Goal: Information Seeking & Learning: Learn about a topic

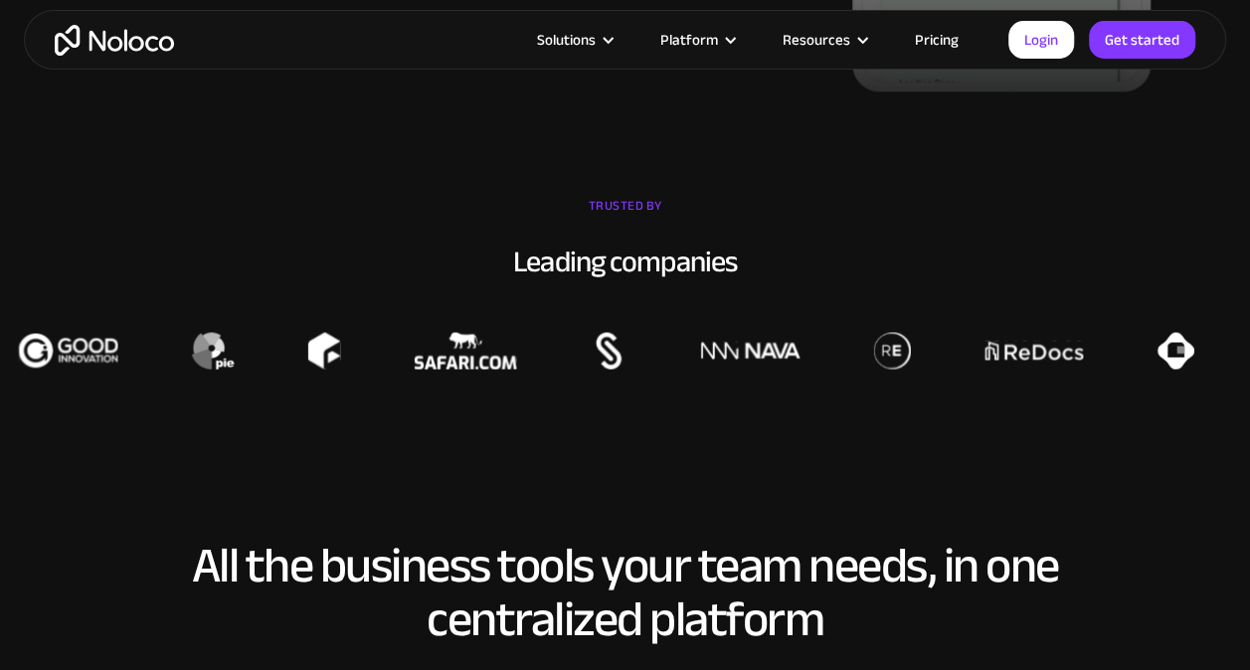
scroll to position [1443, 0]
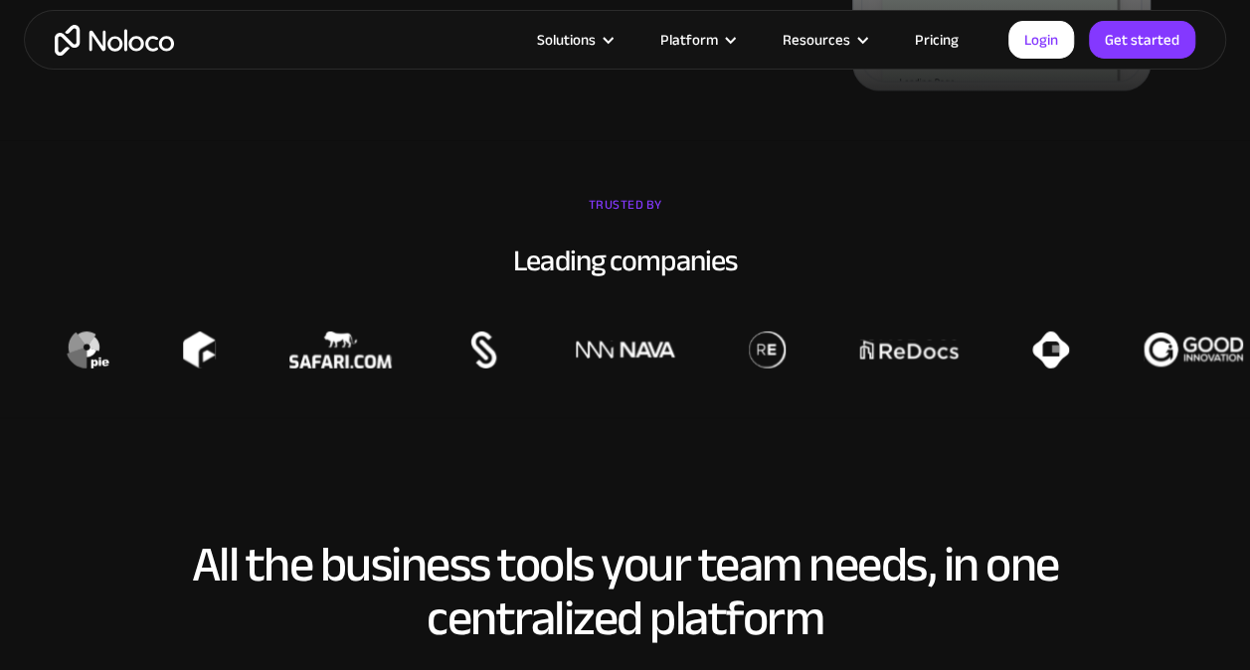
click at [961, 24] on div "Solutions Use Cases Business Types Project Management Keep track of customers, …" at bounding box center [625, 40] width 1203 height 60
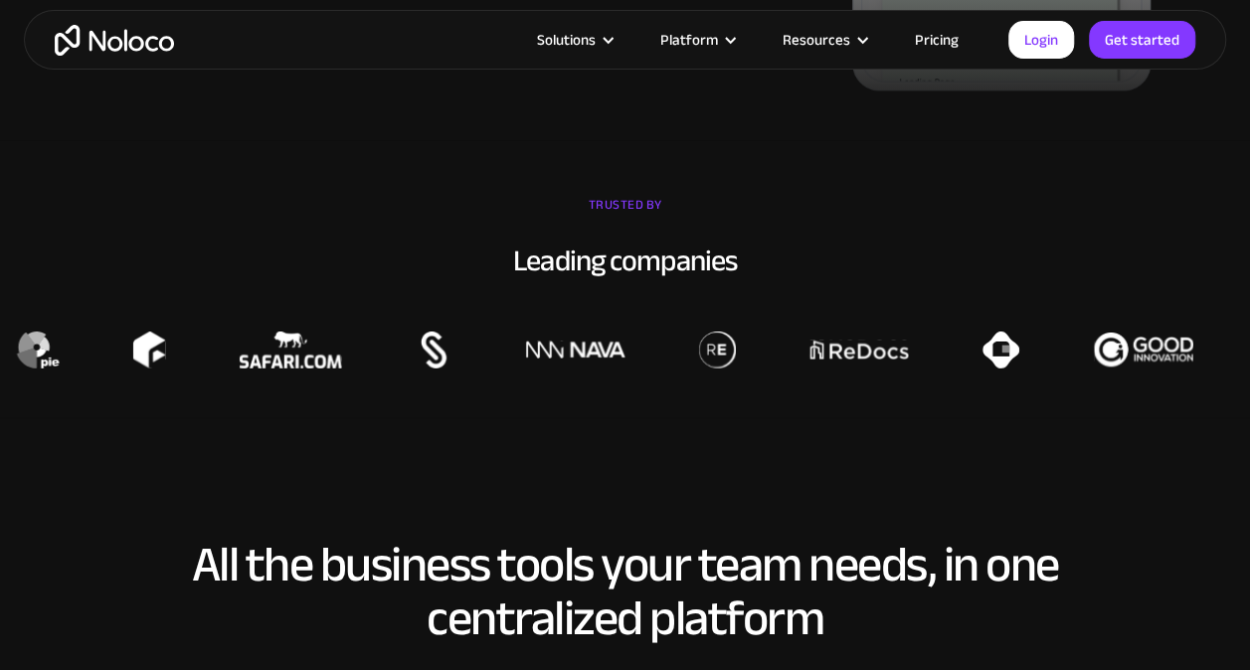
click at [957, 29] on link "Pricing" at bounding box center [936, 40] width 93 height 26
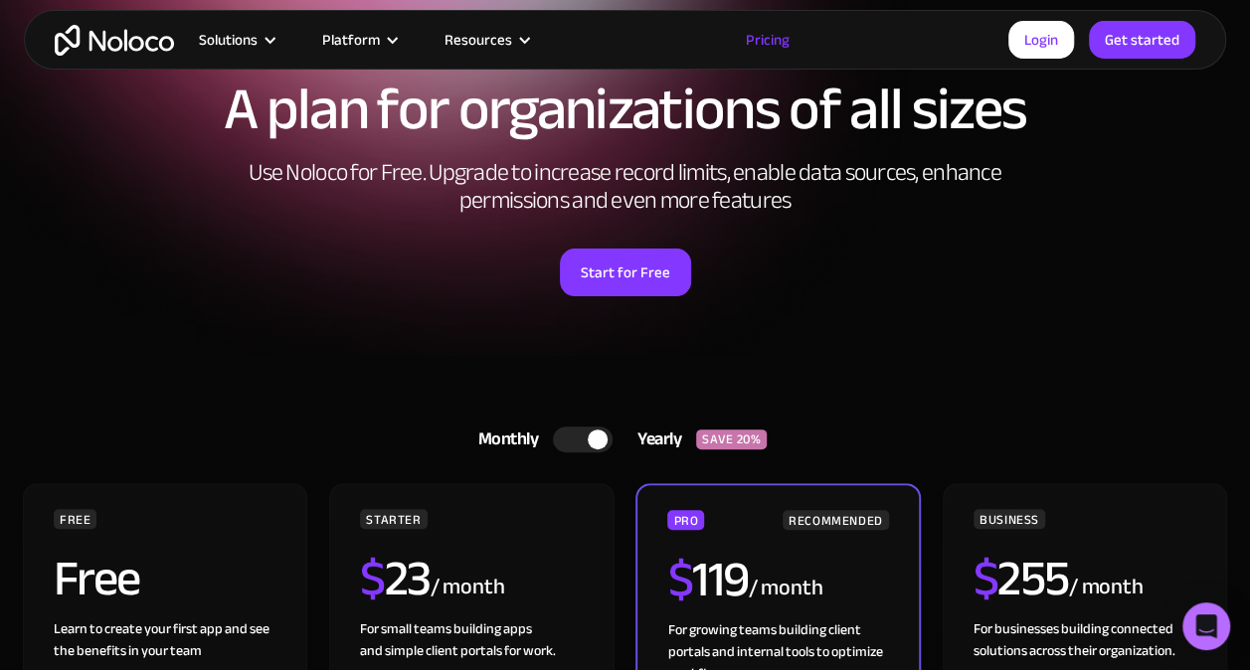
scroll to position [111, 0]
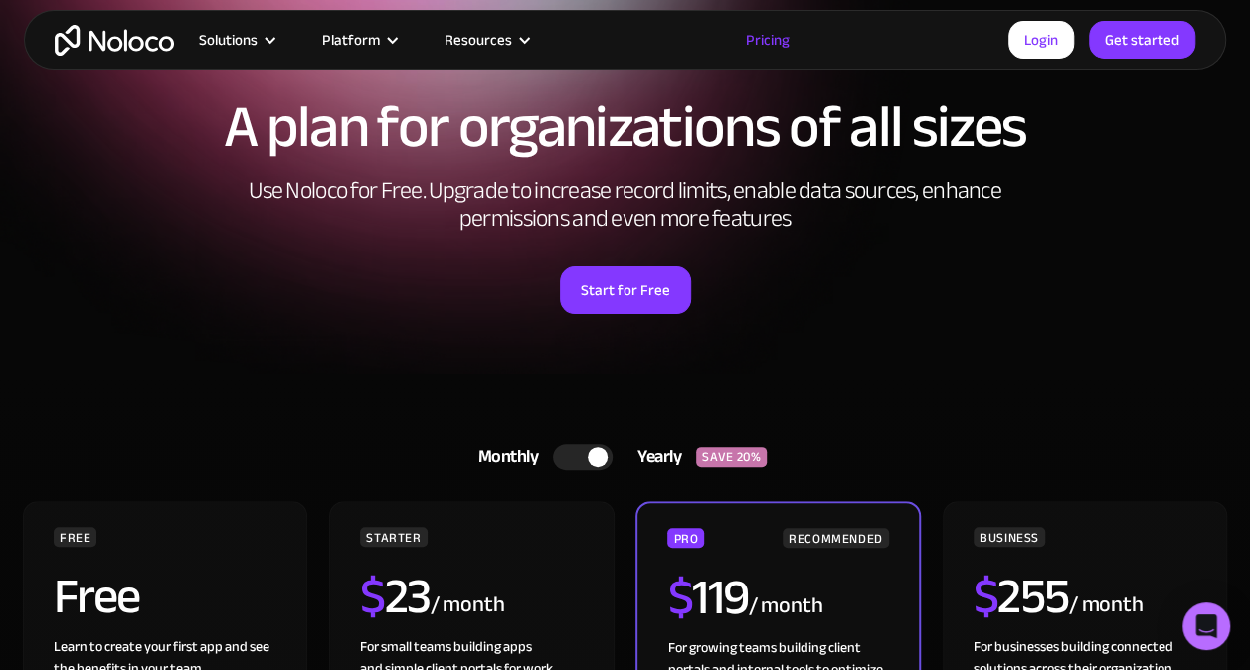
click at [583, 456] on div at bounding box center [583, 458] width 60 height 26
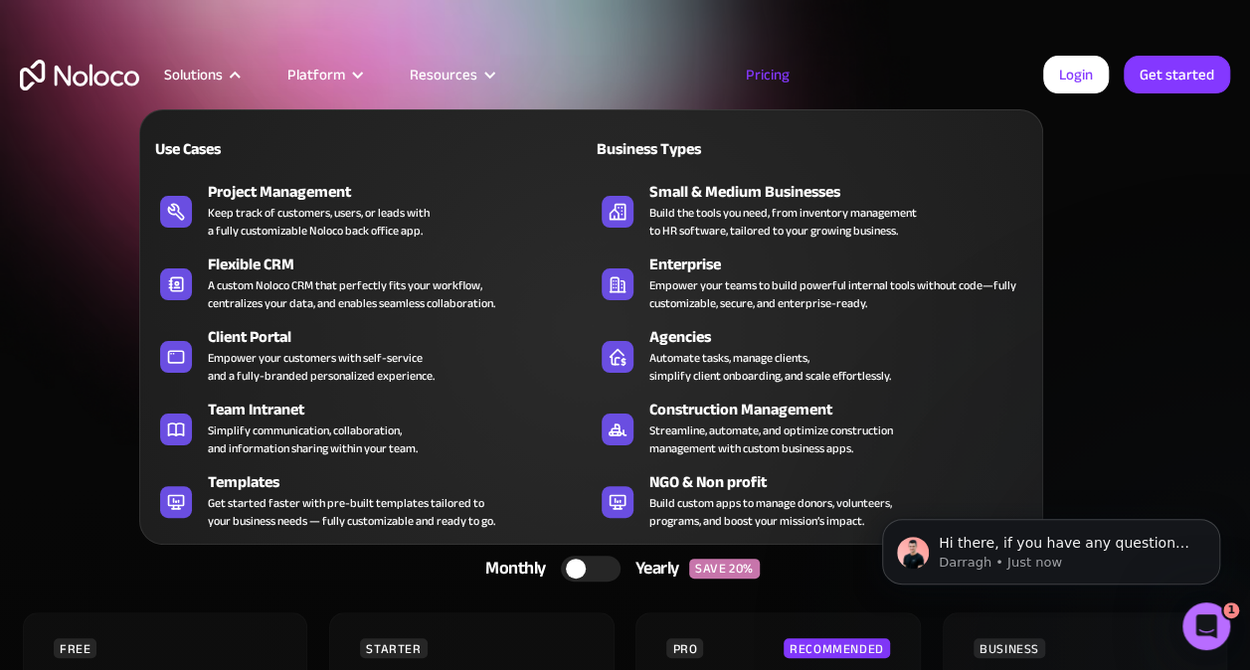
scroll to position [0, 0]
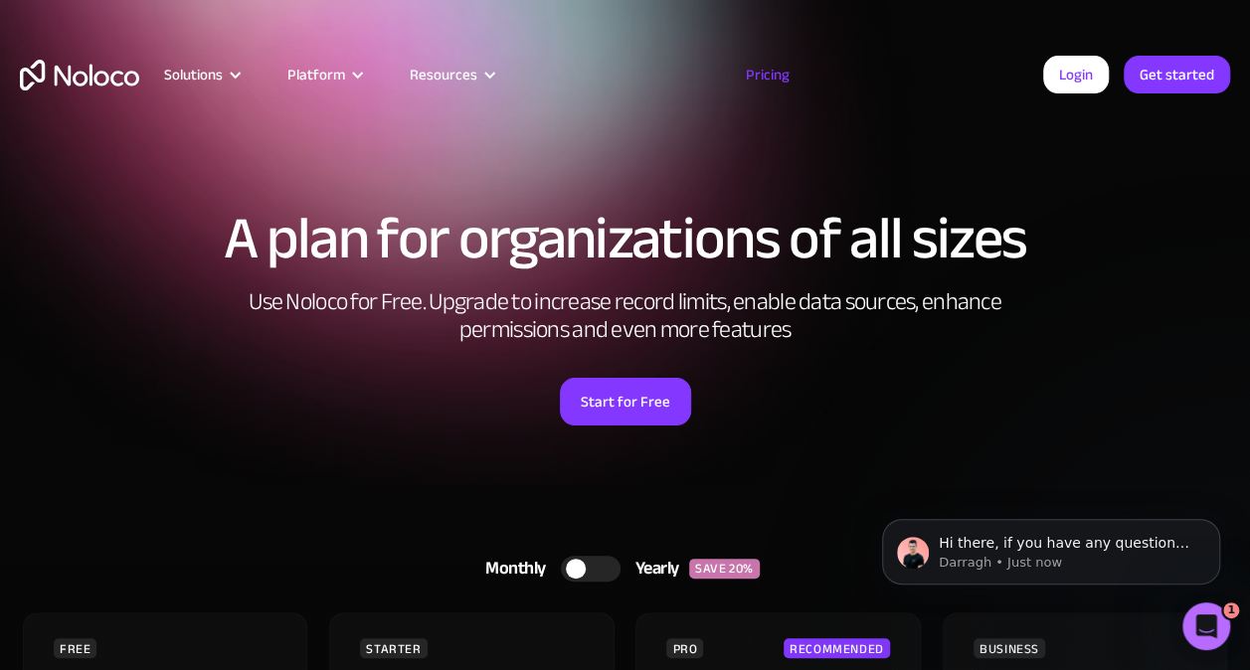
click at [53, 72] on img "home" at bounding box center [79, 75] width 119 height 31
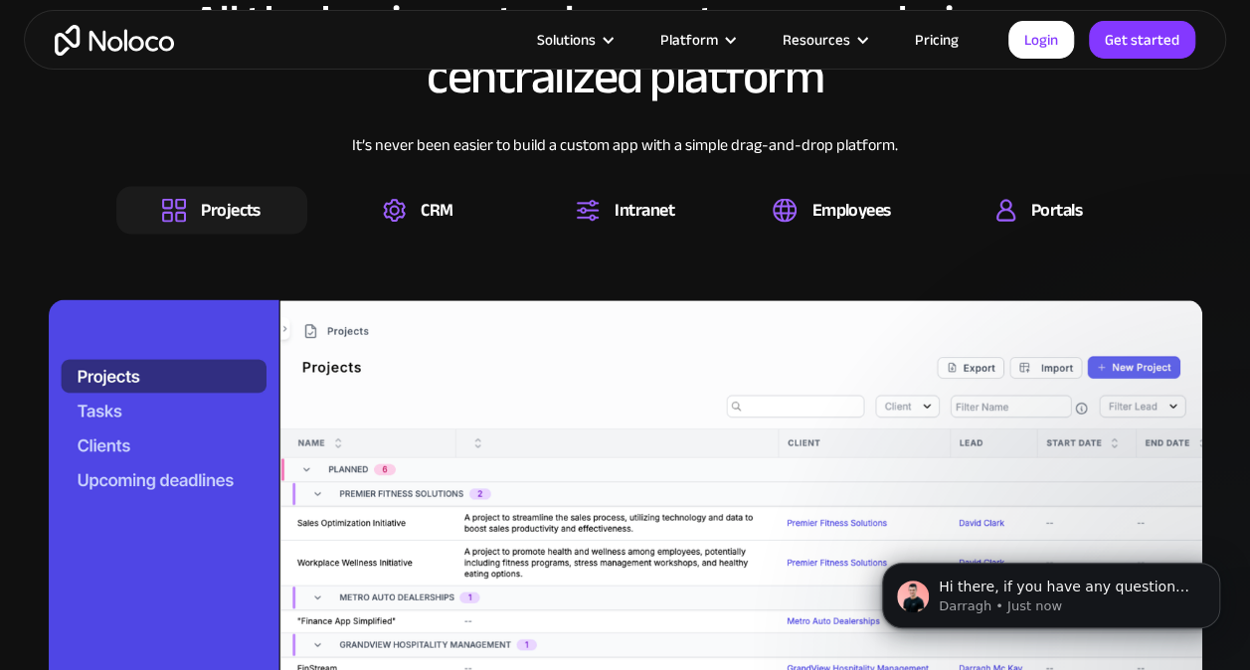
scroll to position [1985, 0]
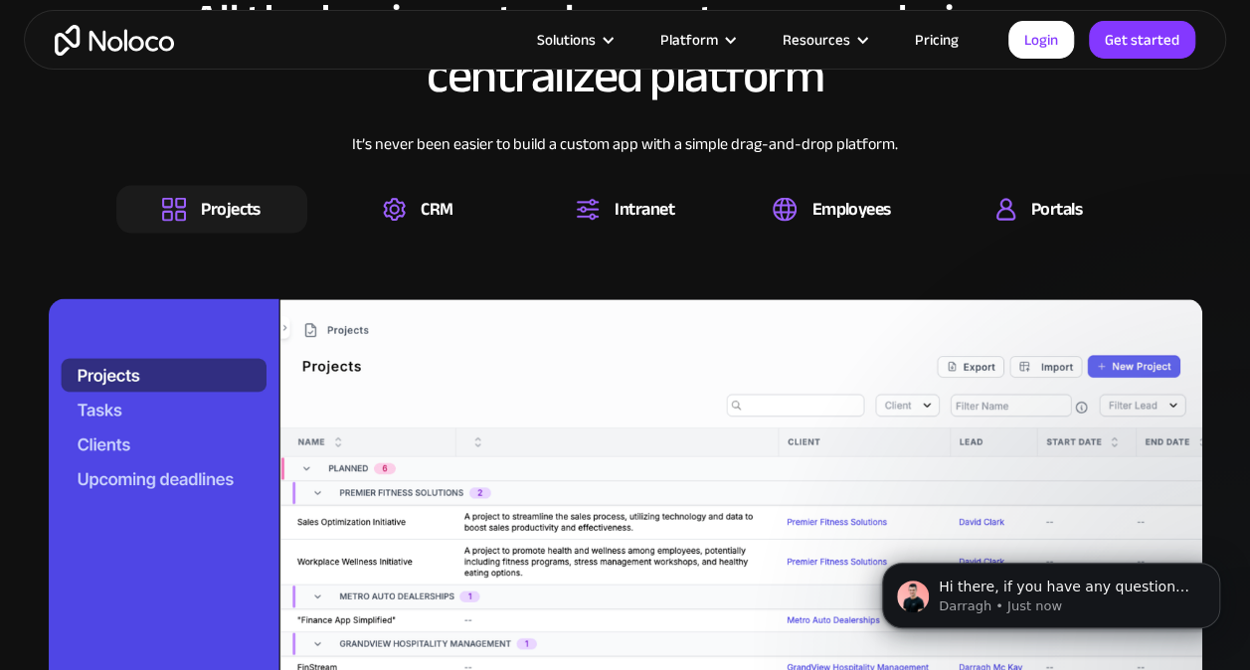
click at [599, 179] on div "It’s never been easier to build a custom app with a simple drag-and-drop platfo…" at bounding box center [625, 159] width 1019 height 54
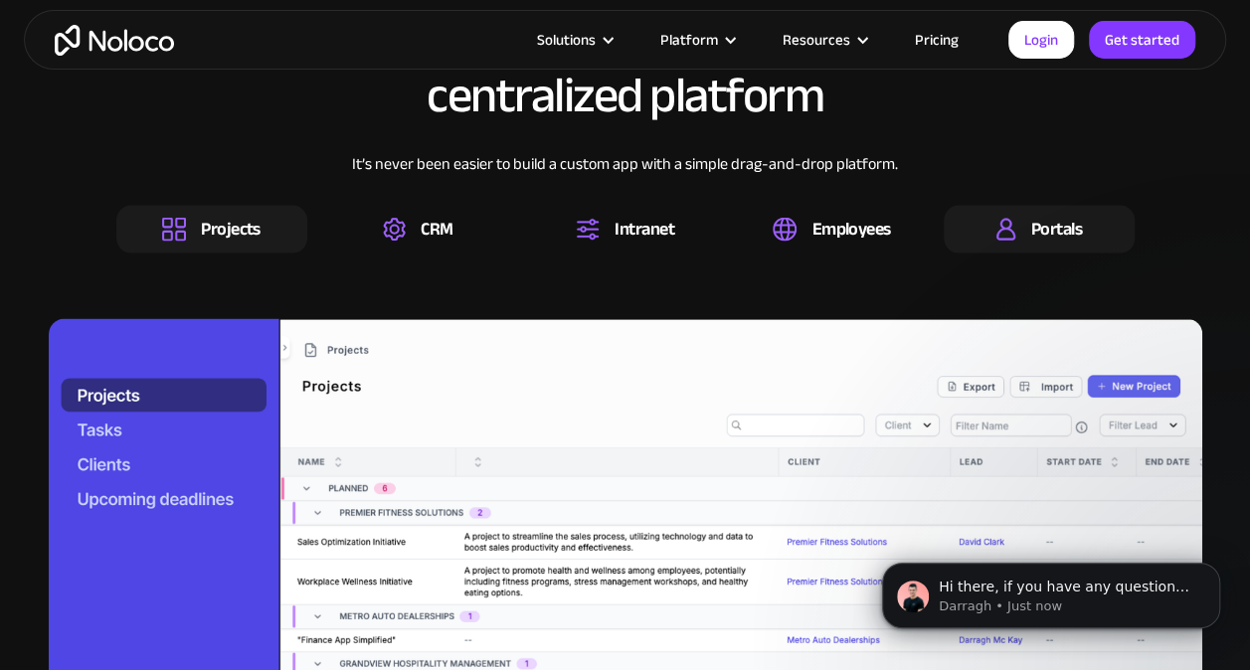
scroll to position [1961, 0]
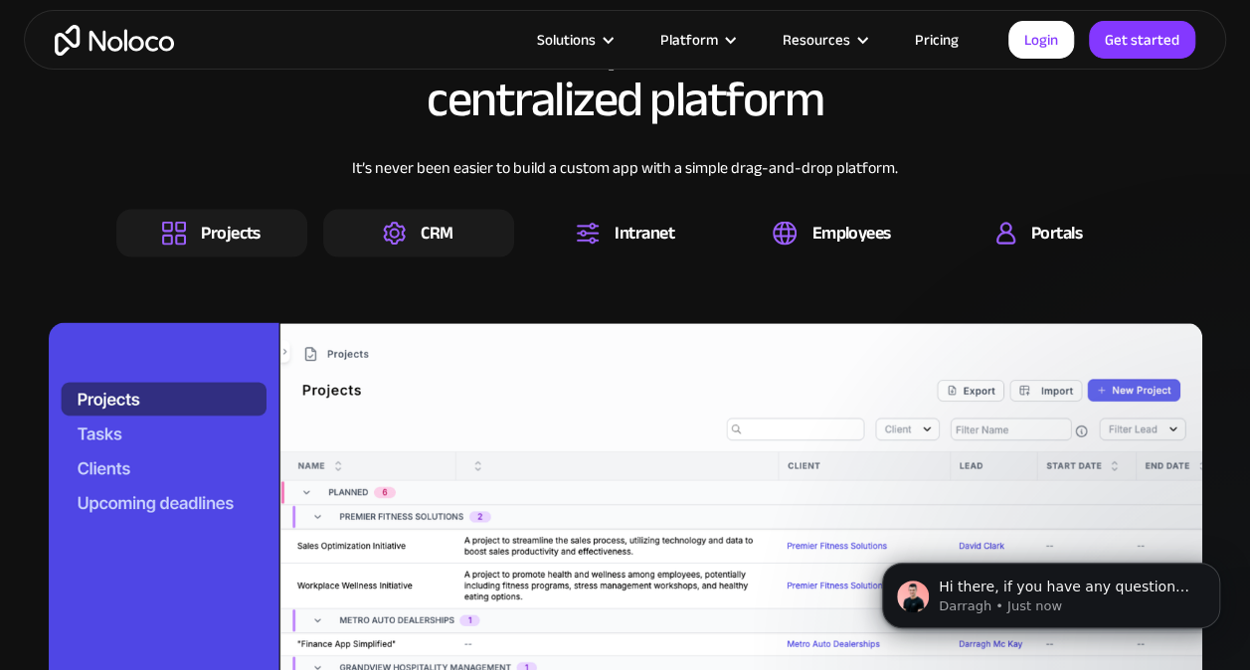
click at [501, 214] on div "CRM" at bounding box center [418, 234] width 191 height 48
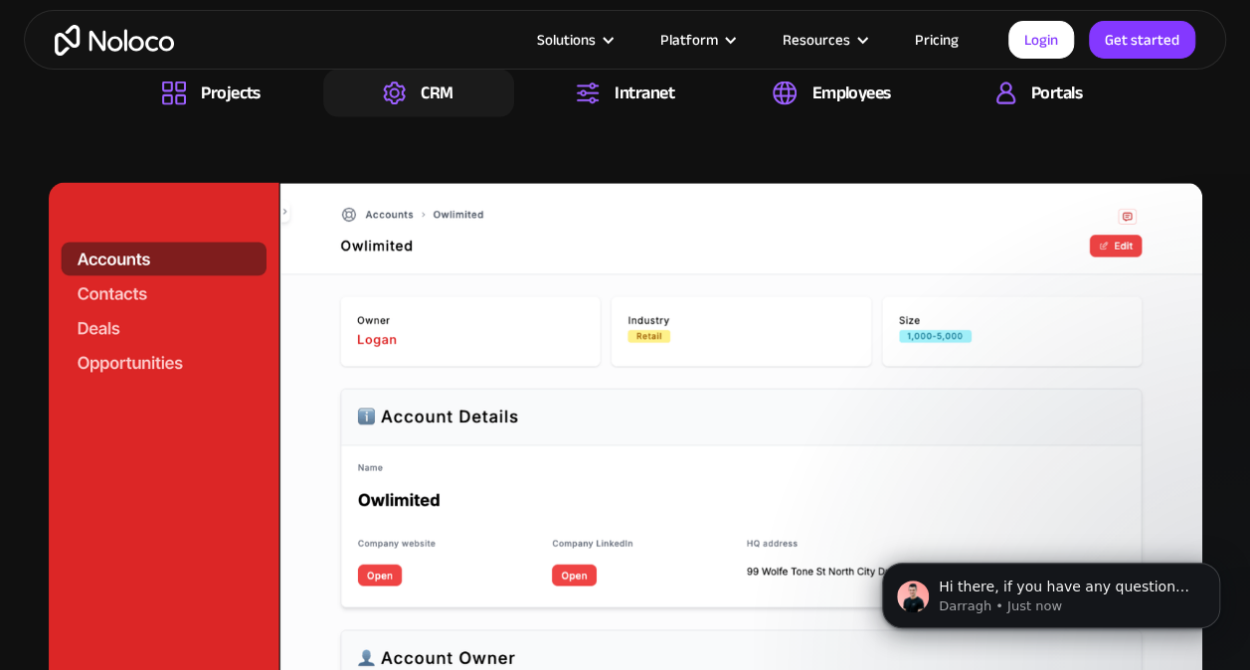
scroll to position [2101, 0]
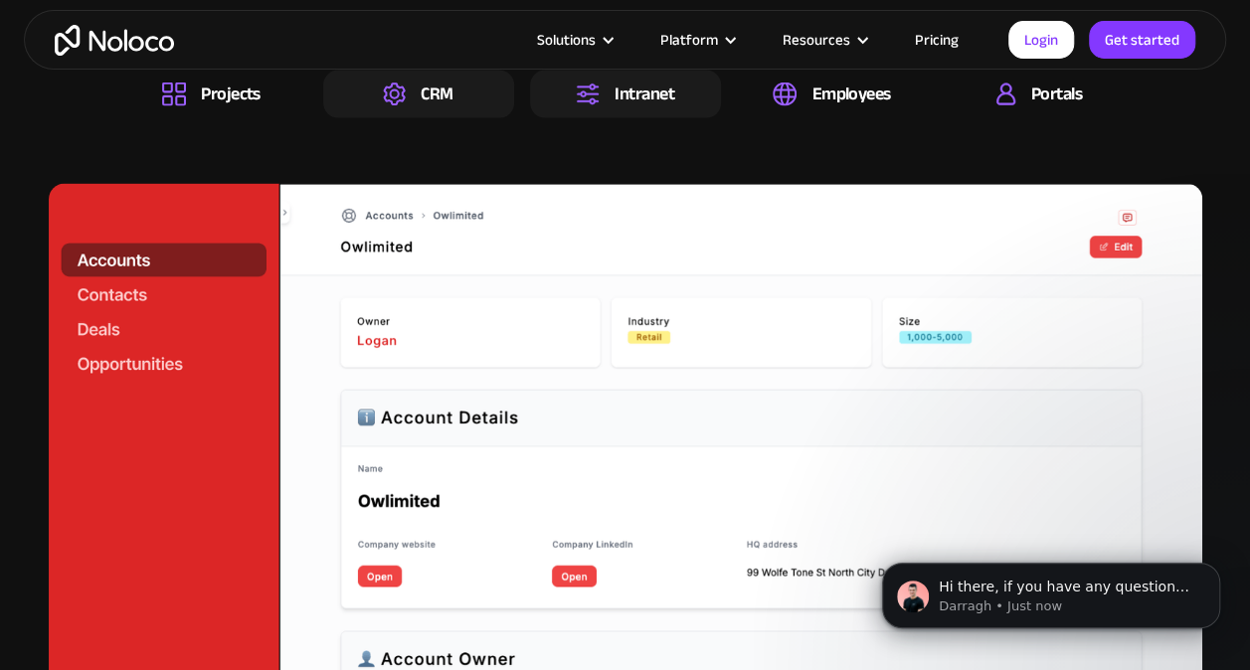
click at [665, 98] on div "Intranet" at bounding box center [645, 95] width 60 height 22
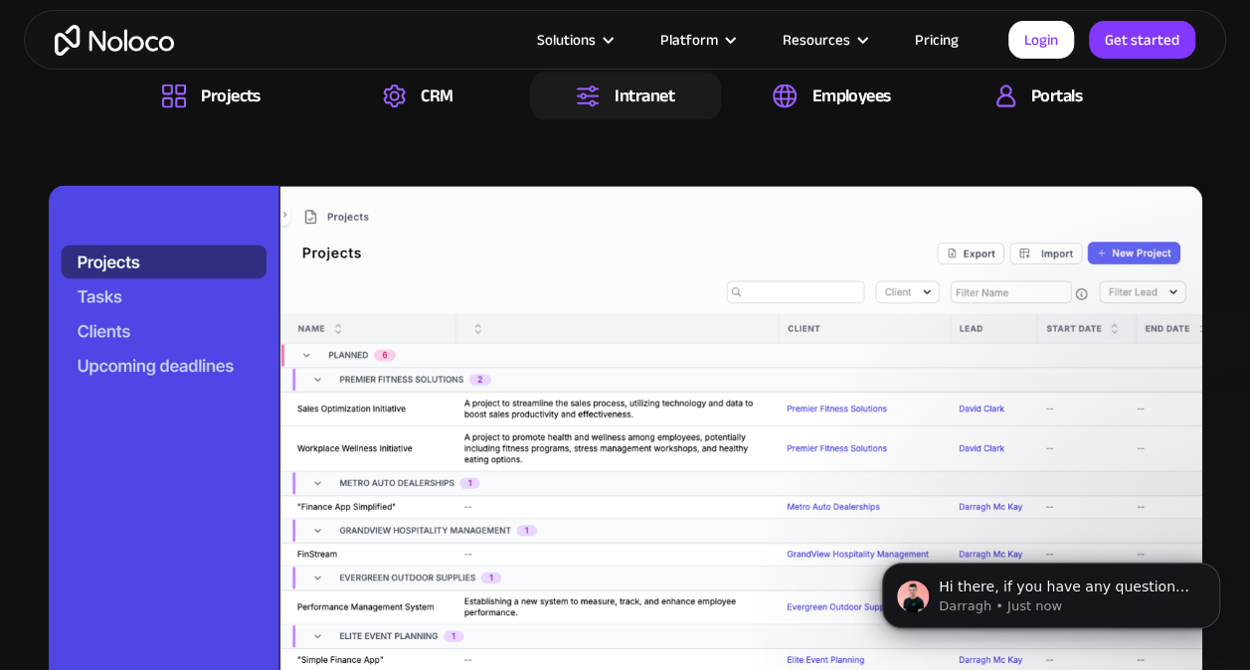
scroll to position [2094, 0]
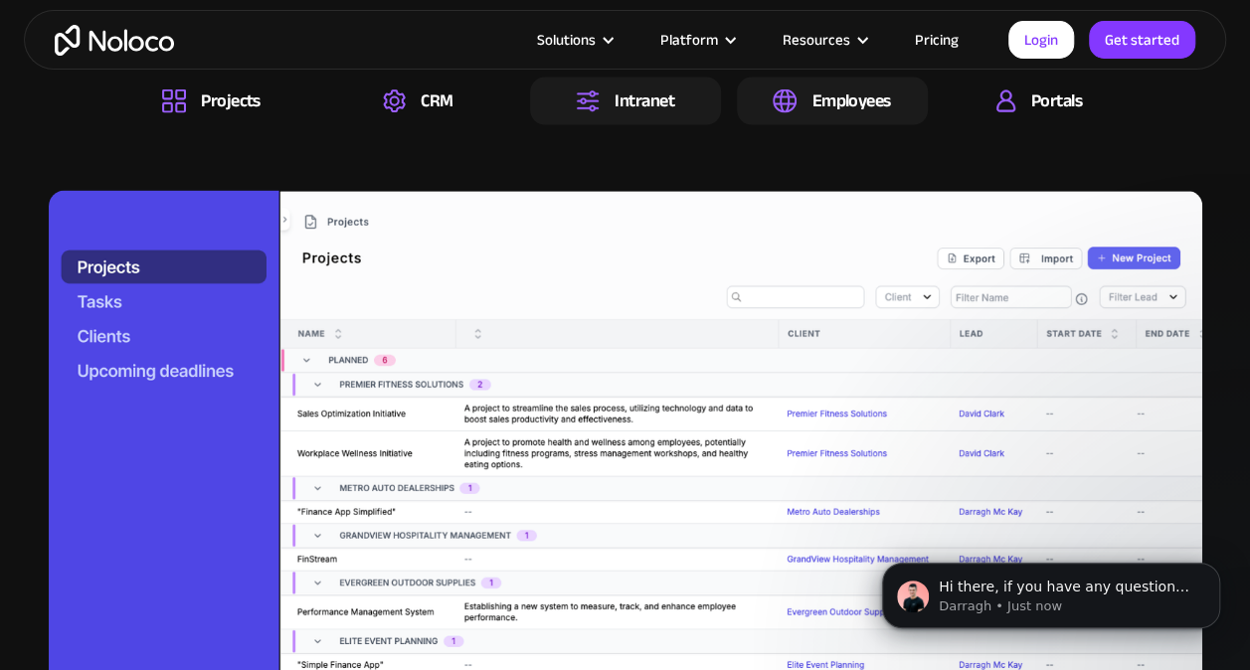
click at [927, 81] on div "Projects CRM Intranet Employees Portals" at bounding box center [625, 102] width 1019 height 48
click at [859, 112] on div "Employees" at bounding box center [851, 102] width 79 height 22
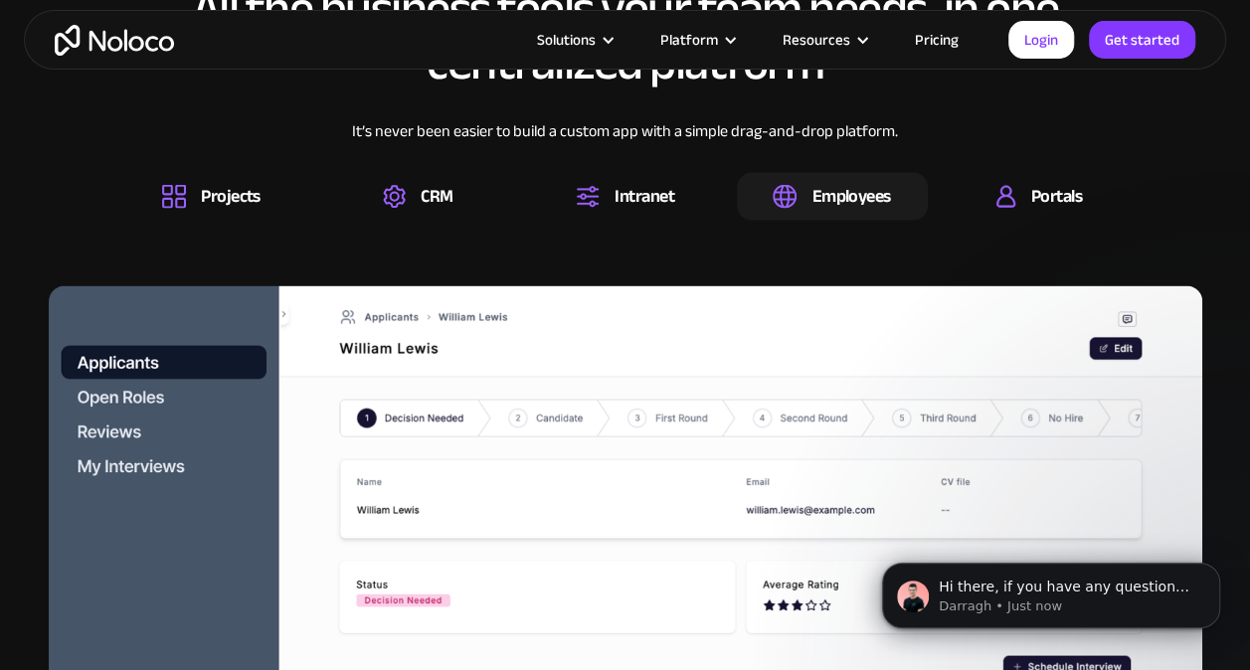
scroll to position [1995, 0]
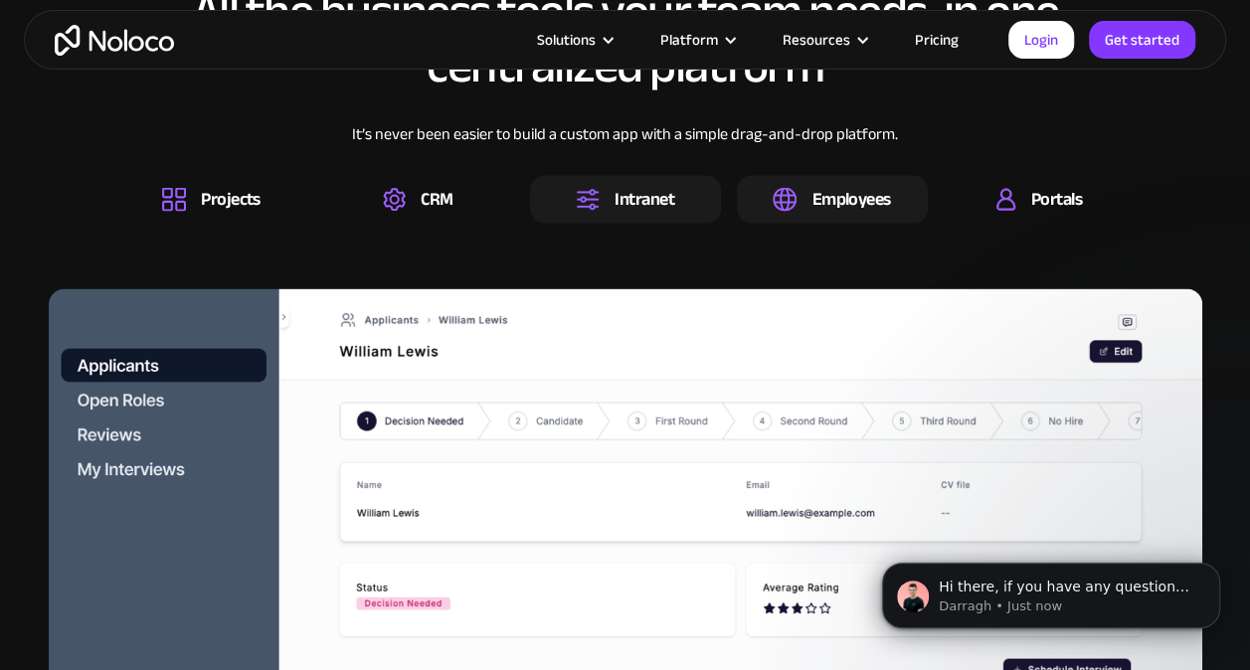
click at [664, 211] on div "Intranet" at bounding box center [645, 200] width 60 height 22
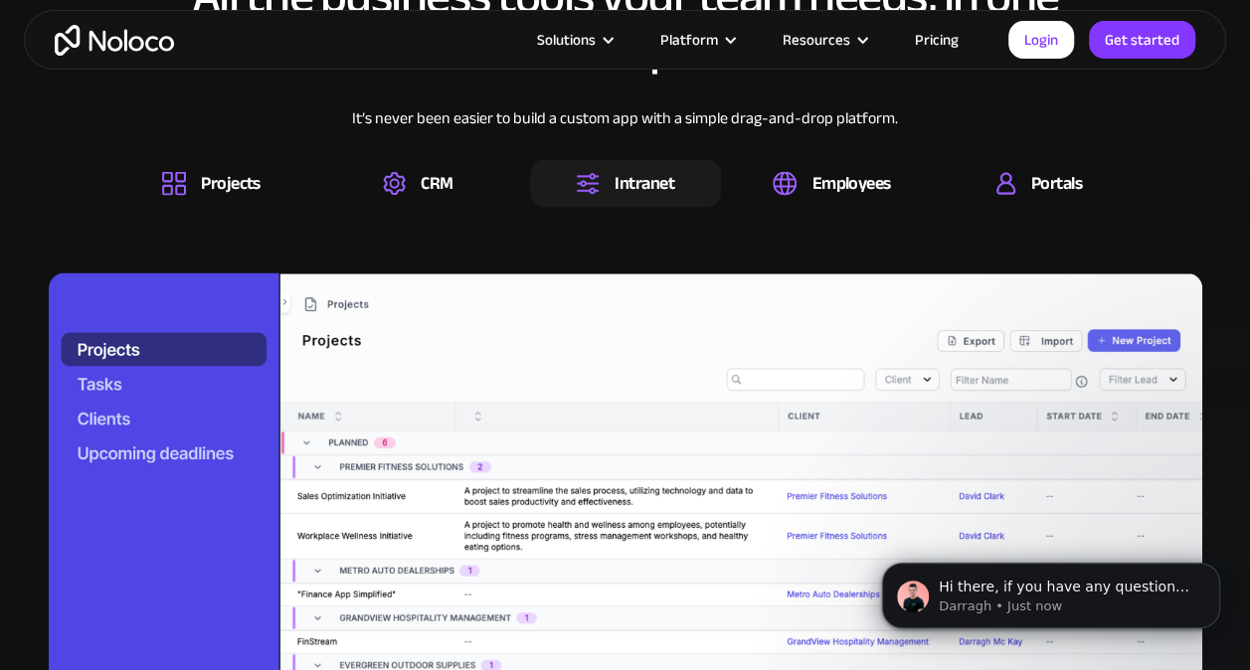
scroll to position [2010, 0]
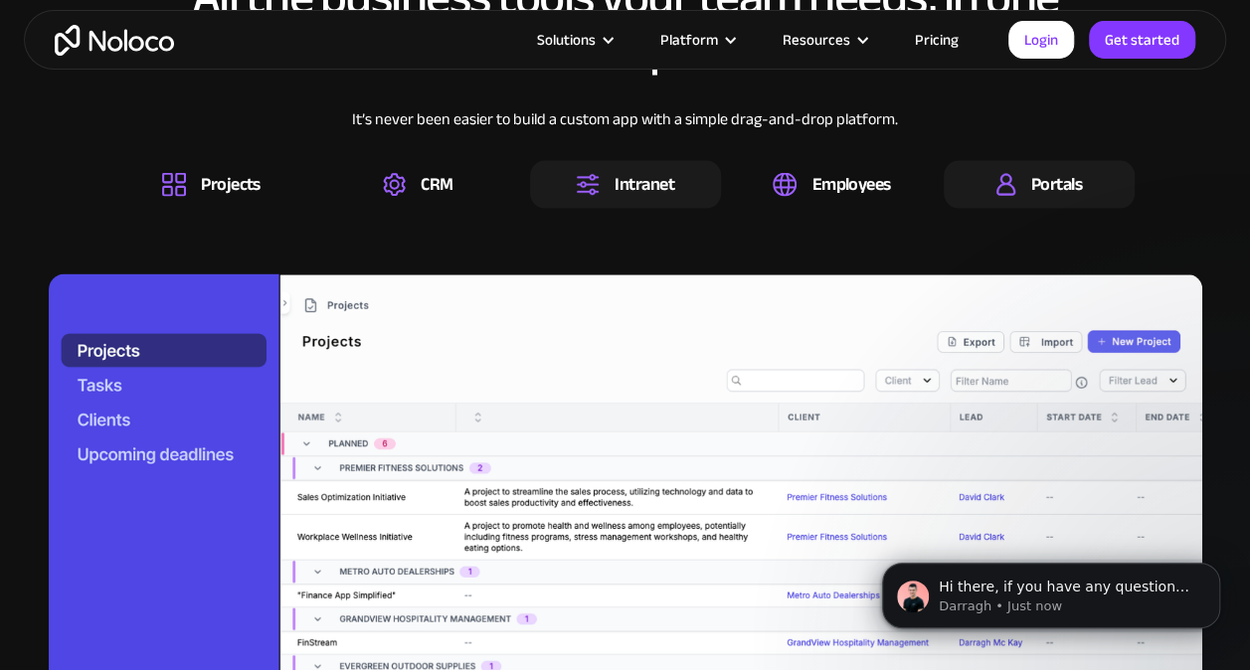
click at [1029, 197] on div "Portals" at bounding box center [1039, 185] width 191 height 48
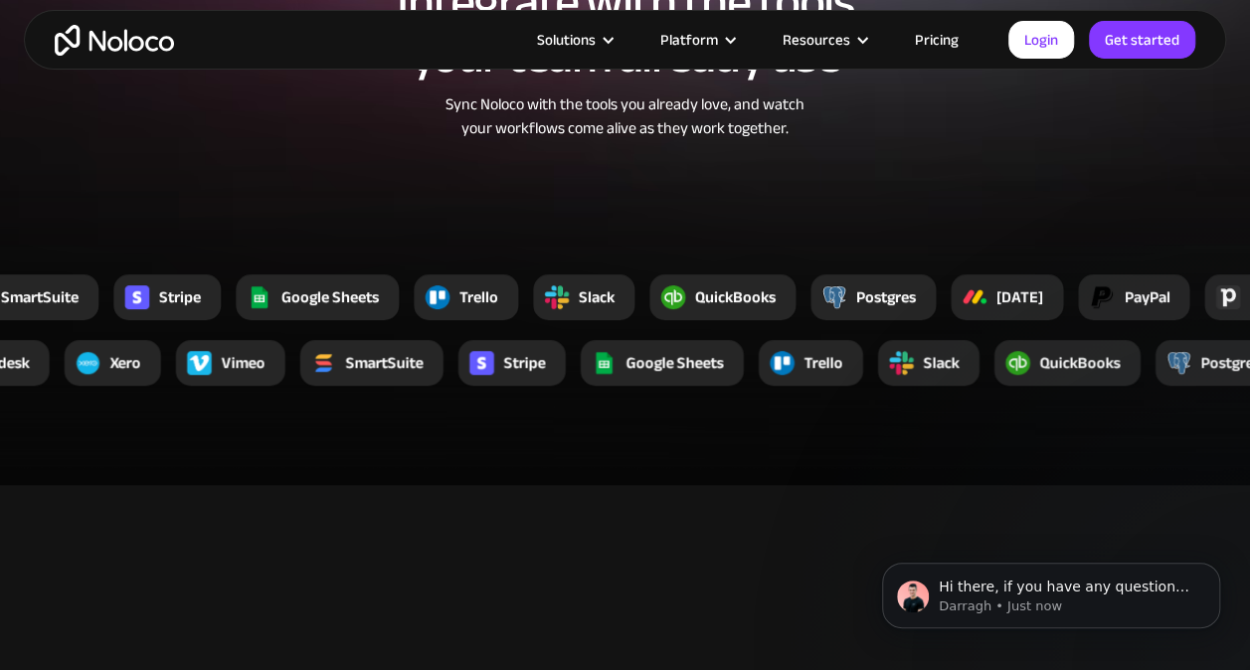
scroll to position [4153, 0]
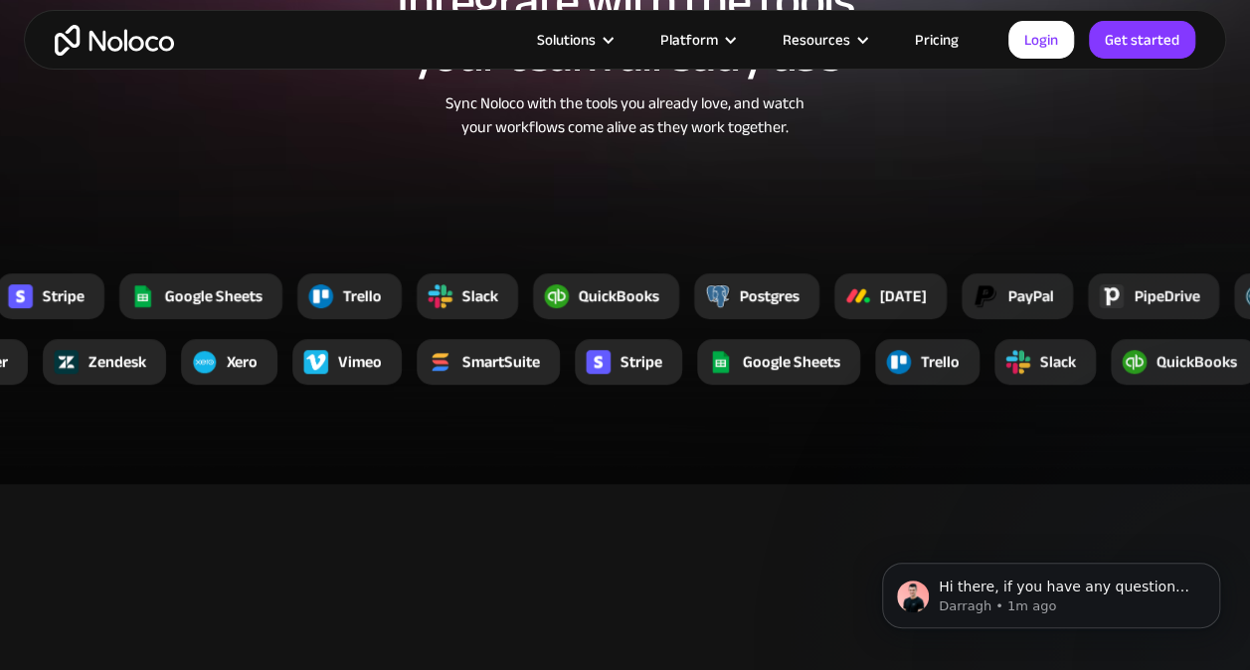
click at [920, 294] on div "[DATE]" at bounding box center [903, 296] width 47 height 24
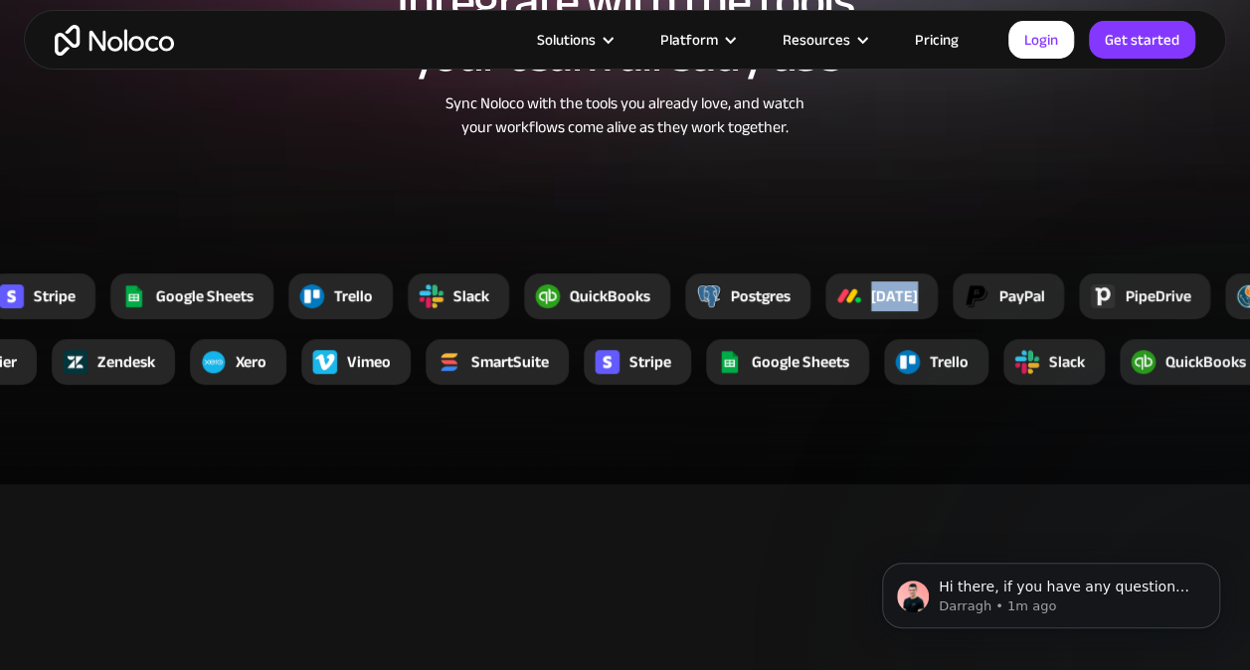
click at [918, 294] on div "[DATE]" at bounding box center [894, 296] width 47 height 24
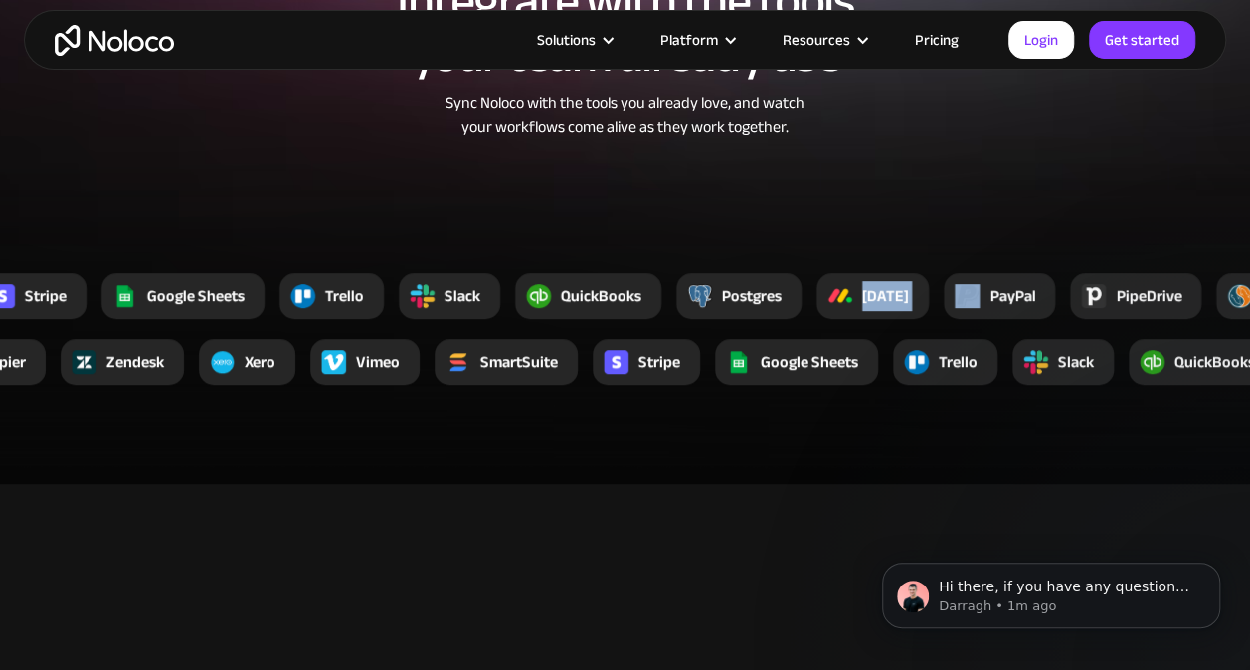
click at [920, 294] on div "[DATE]" at bounding box center [873, 297] width 112 height 46
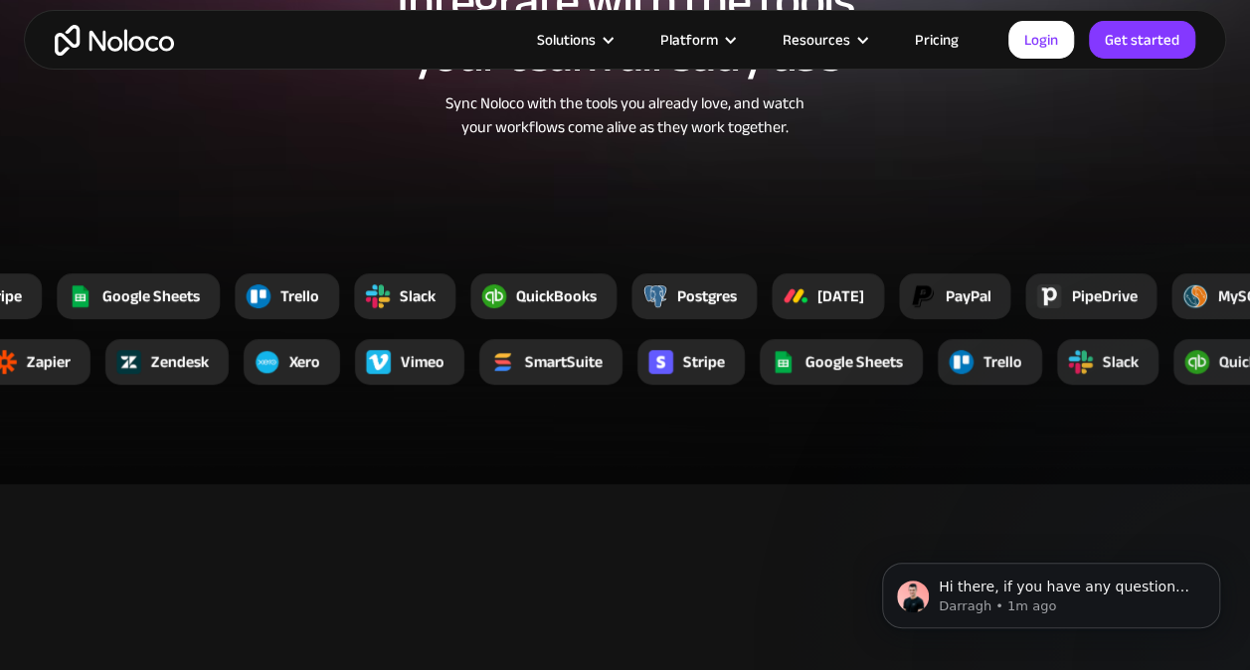
drag, startPoint x: 920, startPoint y: 294, endPoint x: 816, endPoint y: 414, distance: 158.6
click at [816, 414] on section "Integrate with the tools your team already use Sync Noloco with the tools you a…" at bounding box center [625, 149] width 1250 height 669
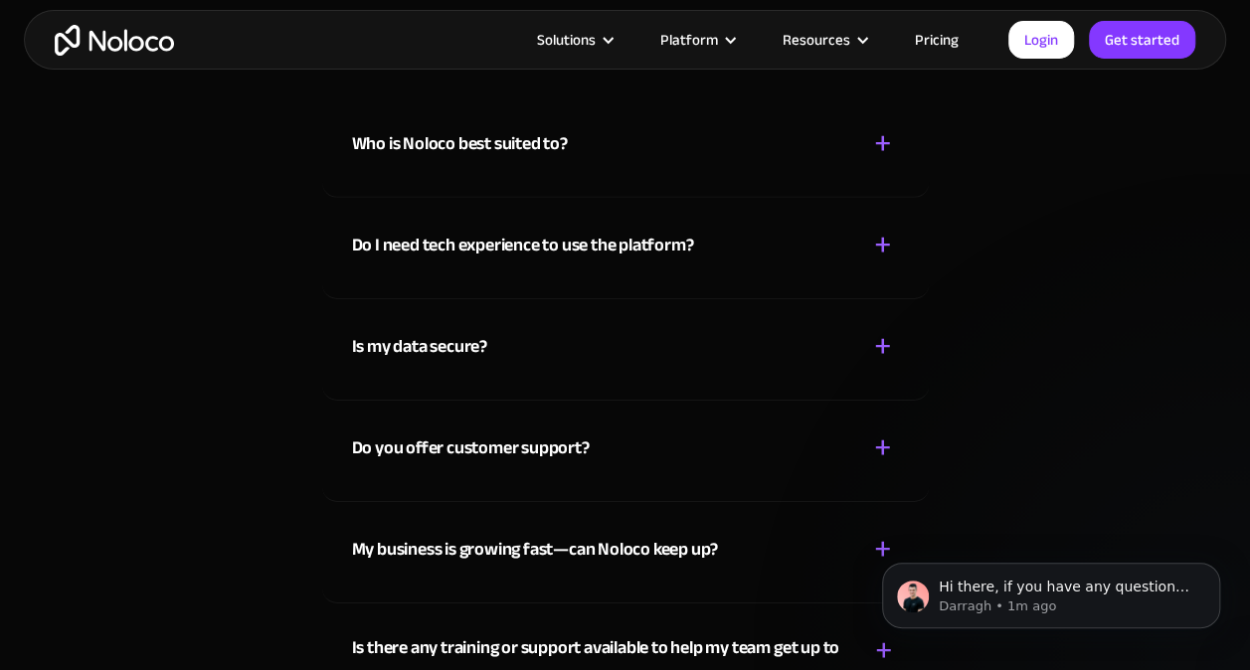
scroll to position [10508, 0]
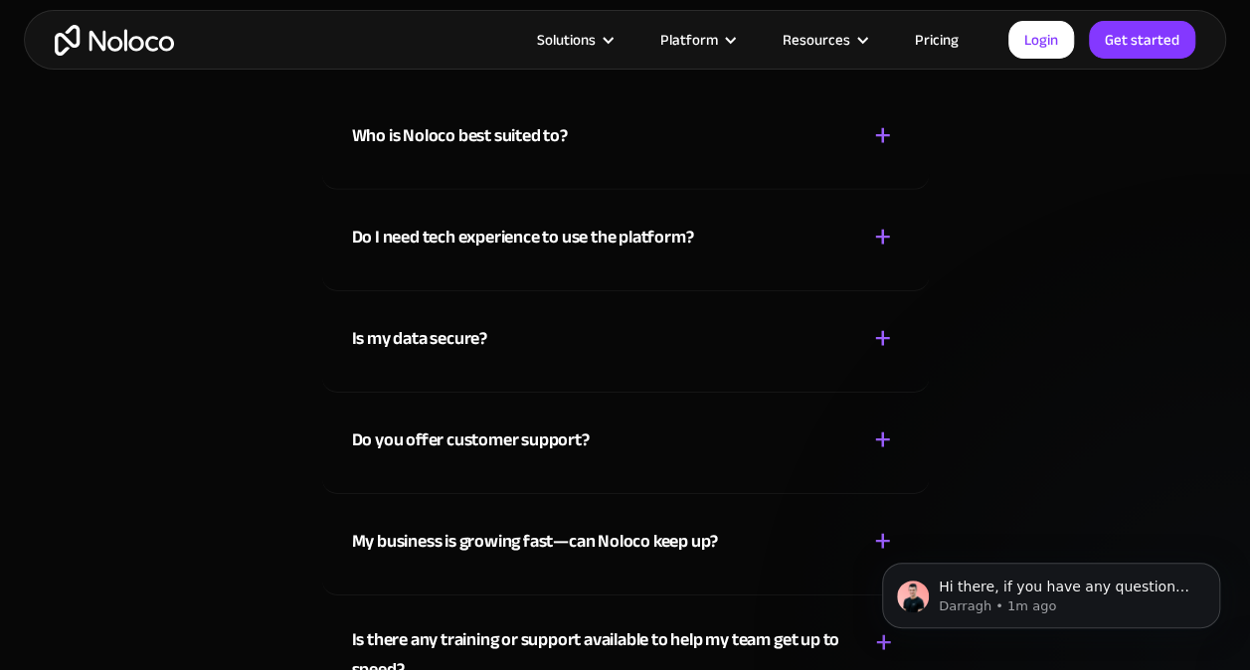
click at [692, 259] on div "Do I need tech experience to use the platform? + - Not at all! Noloco is design…" at bounding box center [625, 240] width 607 height 101
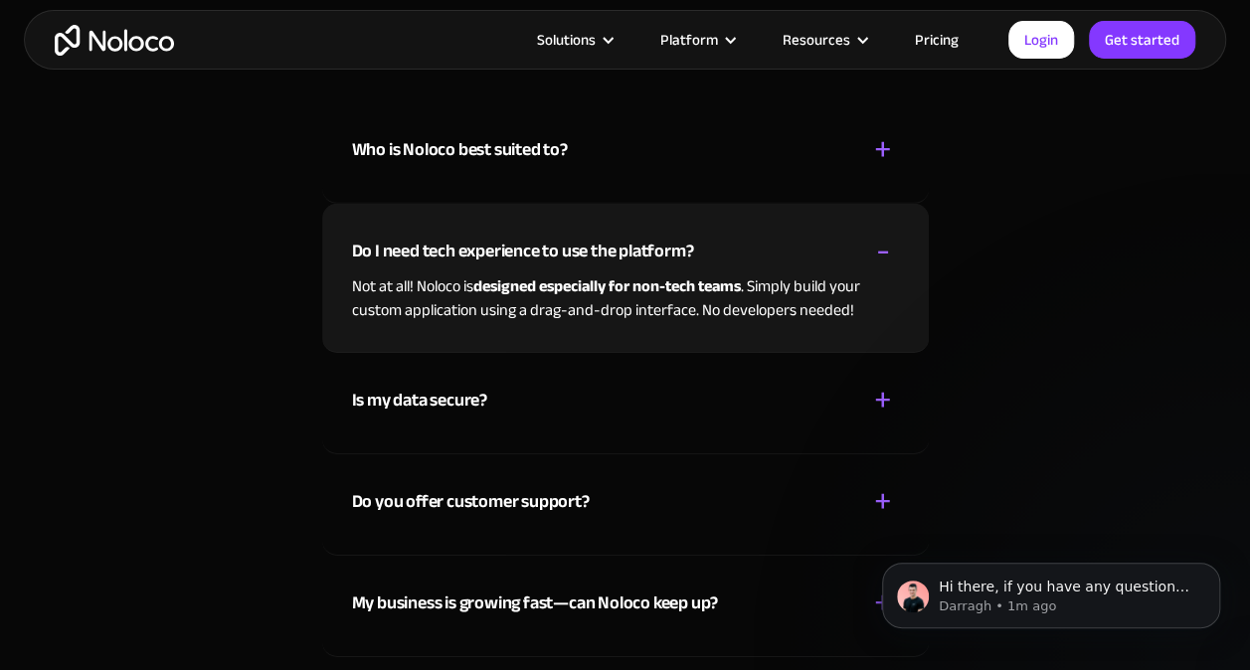
click at [692, 257] on div "Do I need tech experience to use the platform?" at bounding box center [523, 252] width 342 height 30
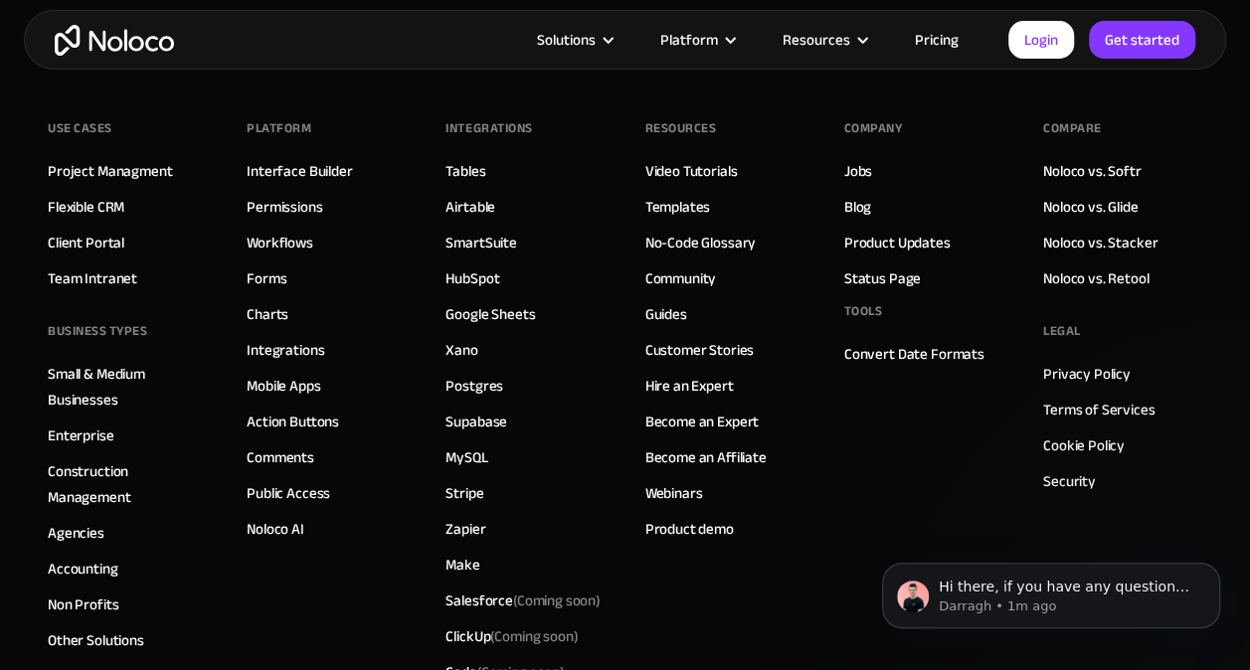
scroll to position [11386, 0]
click at [246, 530] on div "Use Cases Project Managment Flexible CRM Client Portal Team Intranet BUSINESS T…" at bounding box center [625, 433] width 1155 height 756
click at [254, 527] on link "Noloco AI" at bounding box center [276, 530] width 58 height 26
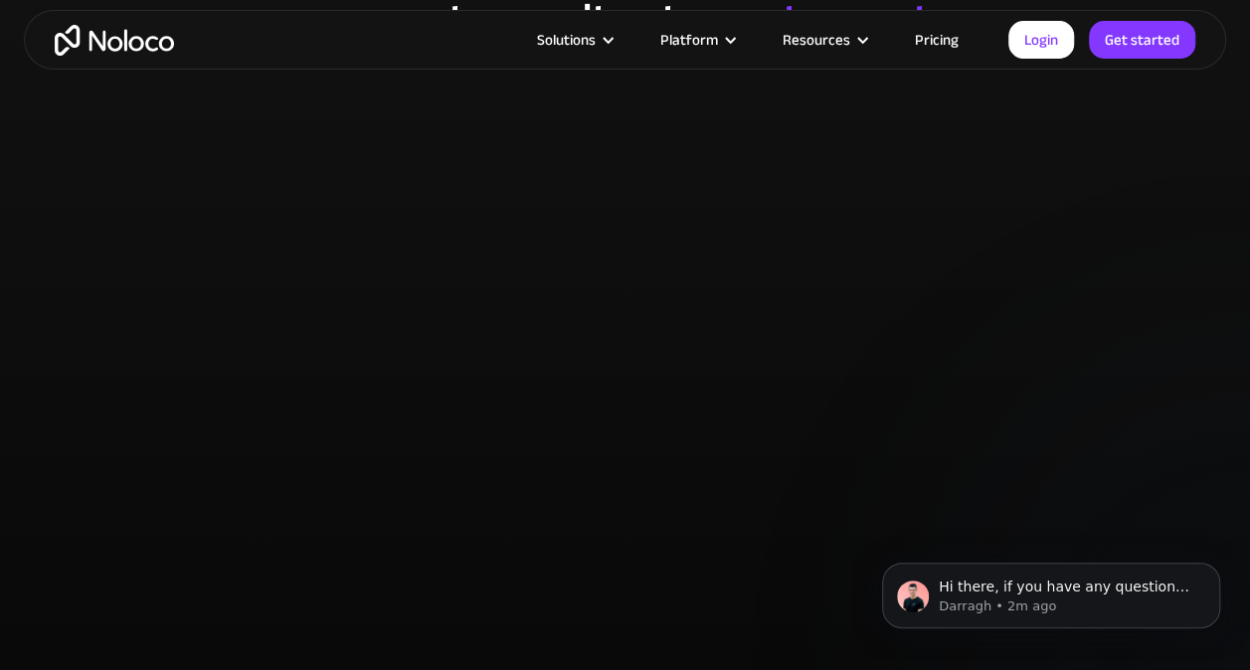
scroll to position [3873, 0]
